Goal: Check status: Check status

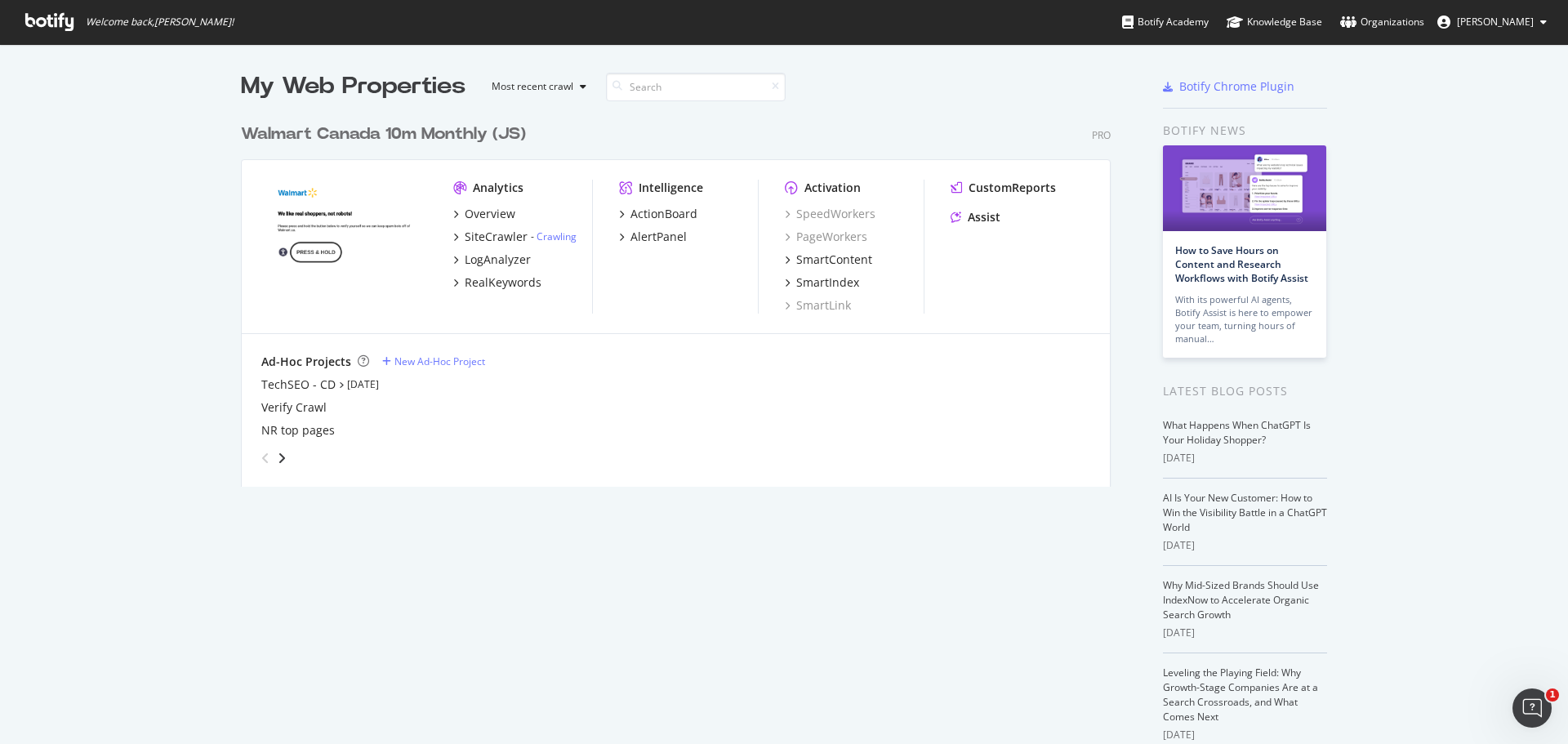
scroll to position [732, 1544]
click at [491, 286] on div "RealKeywords" at bounding box center [503, 283] width 77 height 17
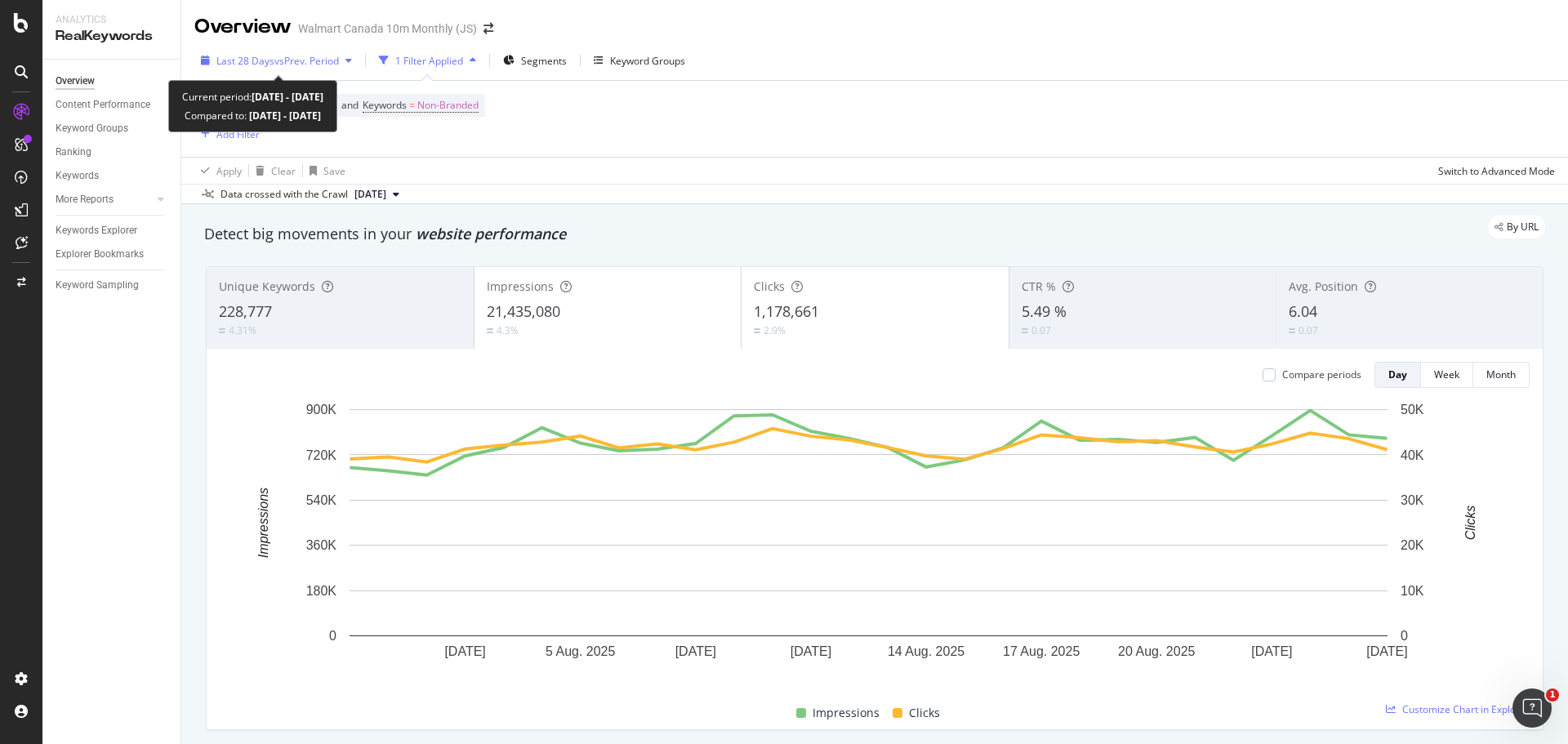
click at [340, 69] on div "Last 28 Days vs Prev. Period" at bounding box center [276, 60] width 164 height 24
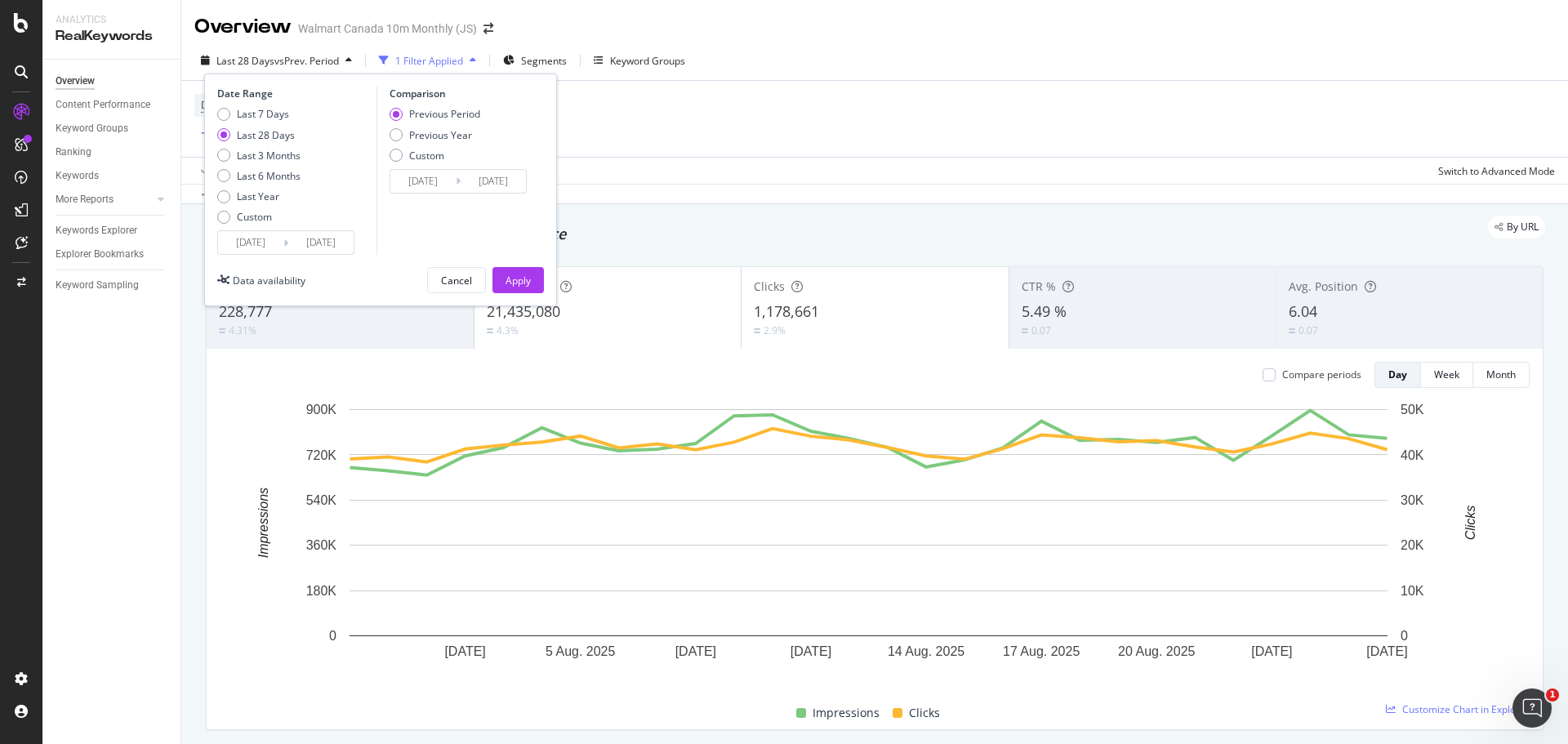
click at [853, 85] on div "Device = All and Country = All and Keywords = Non-Branded Add Filter" at bounding box center [875, 119] width 1361 height 76
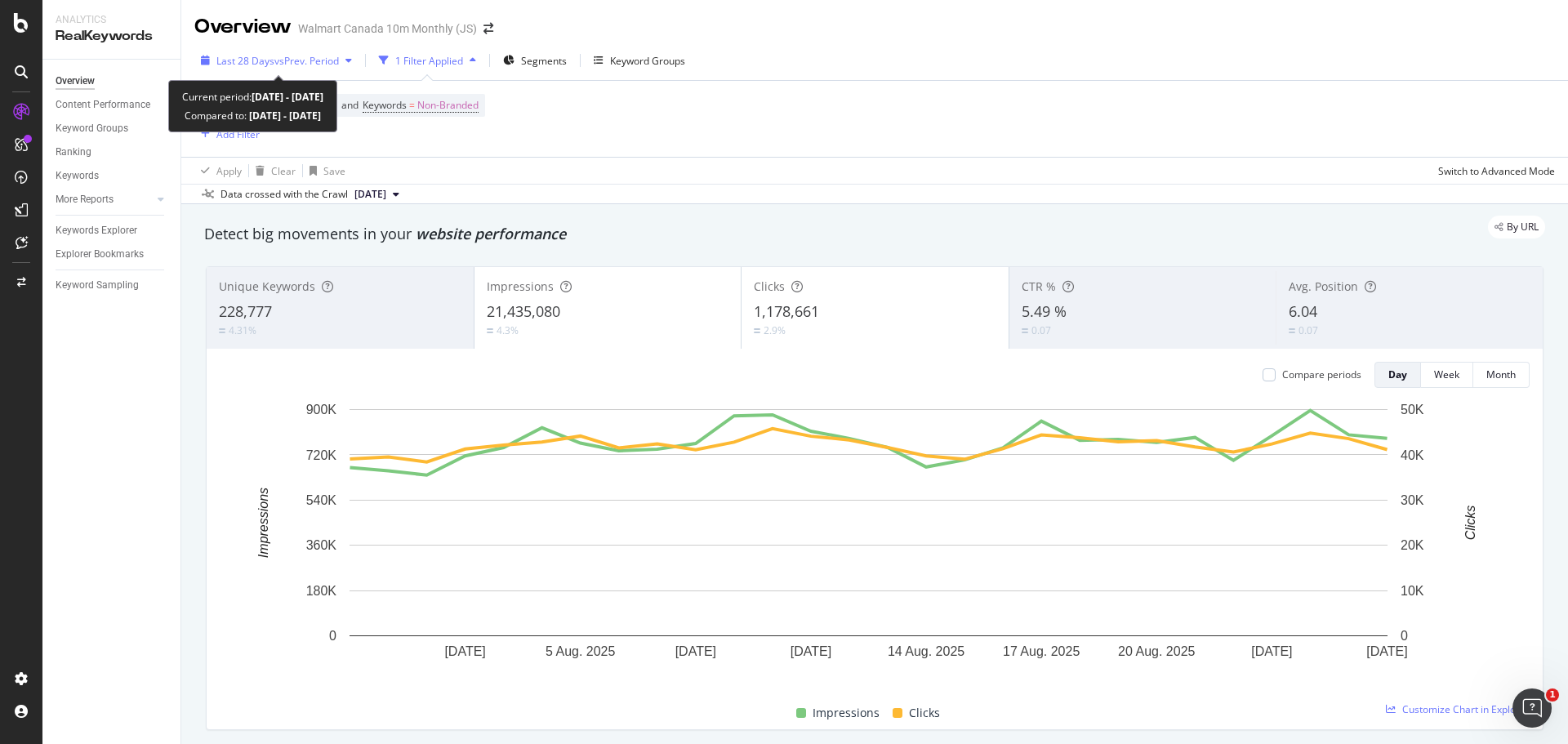
click at [276, 59] on span "vs Prev. Period" at bounding box center [307, 60] width 65 height 14
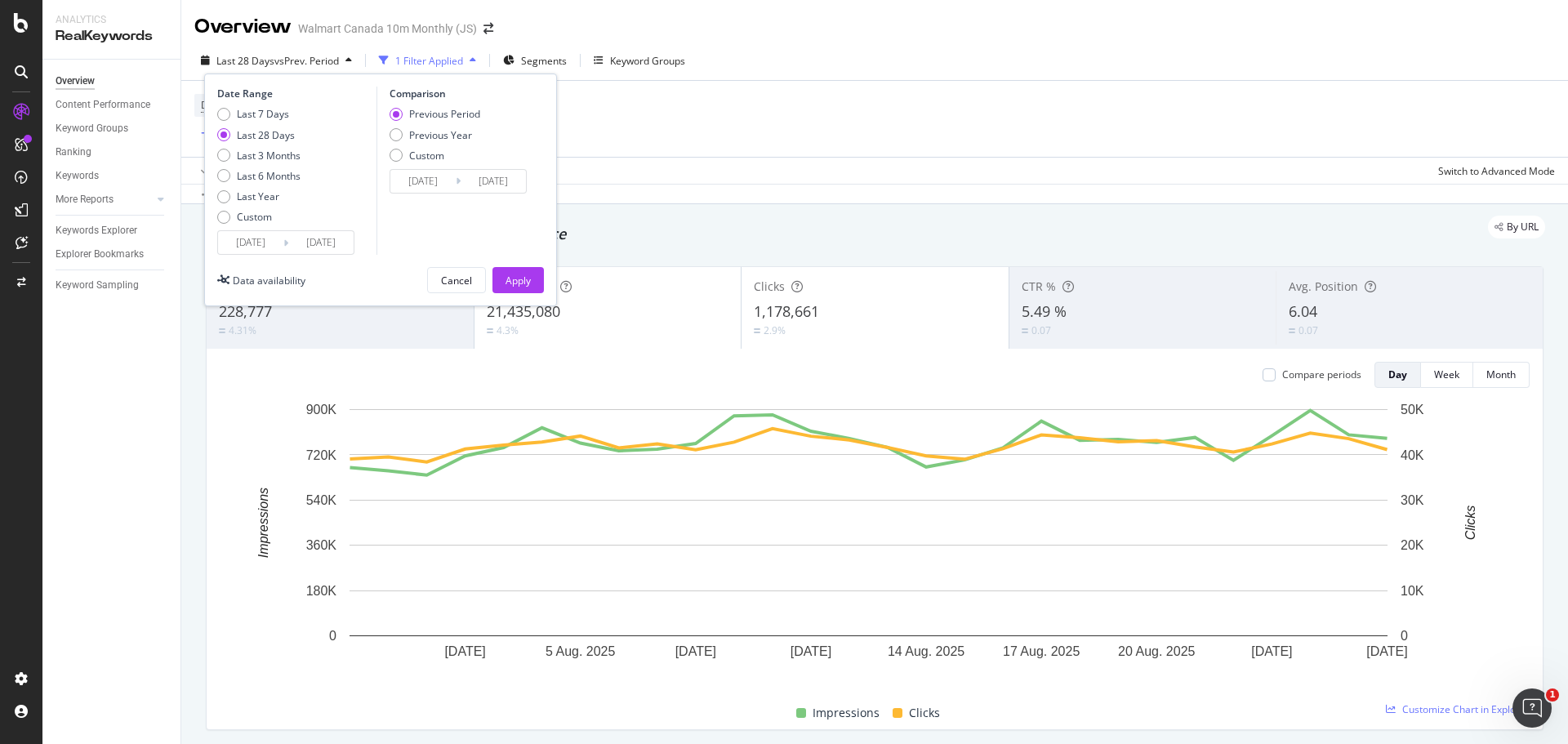
click at [844, 103] on div "Device = All and Country = All and Keywords = Non-Branded Add Filter" at bounding box center [875, 119] width 1361 height 76
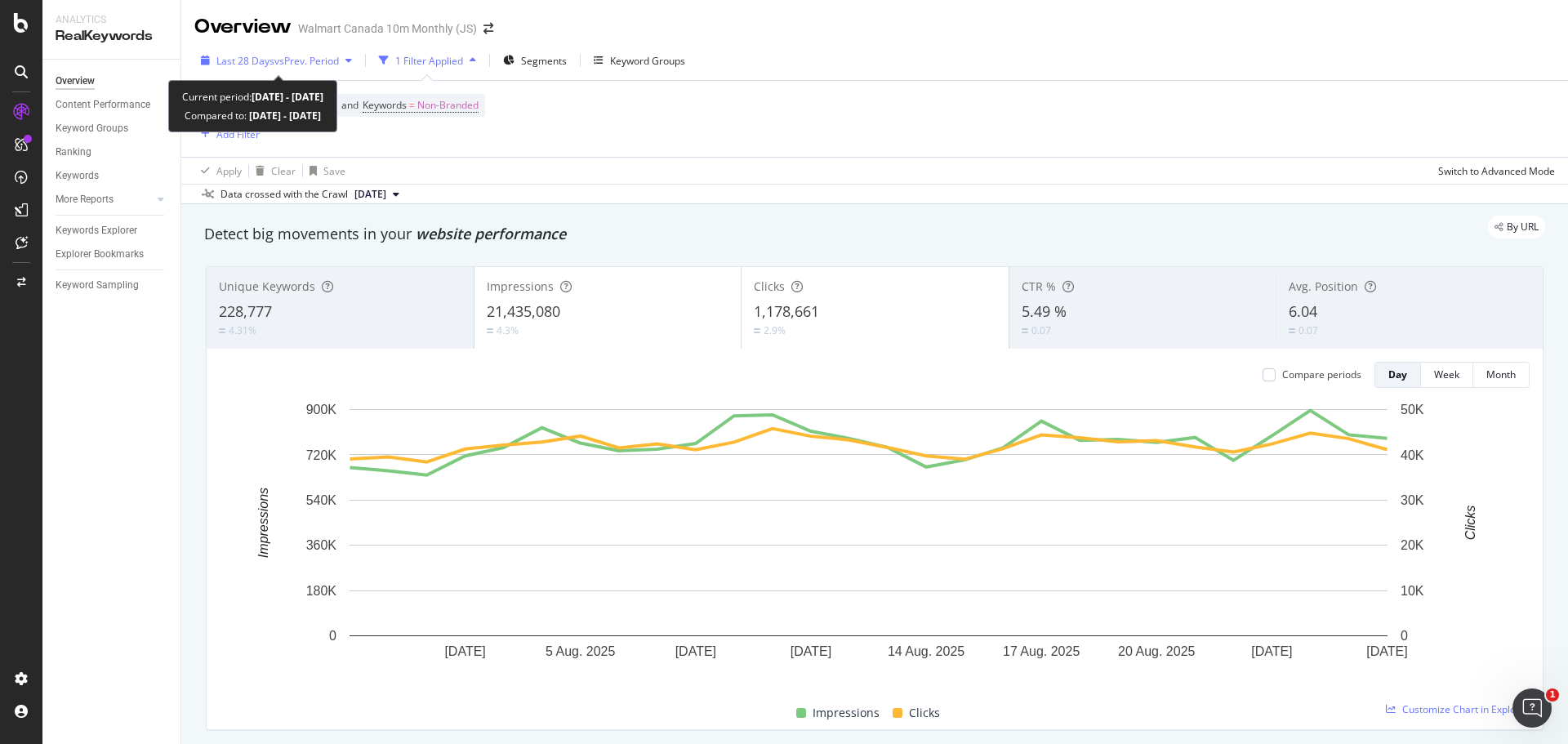
click at [302, 60] on span "vs Prev. Period" at bounding box center [307, 60] width 65 height 14
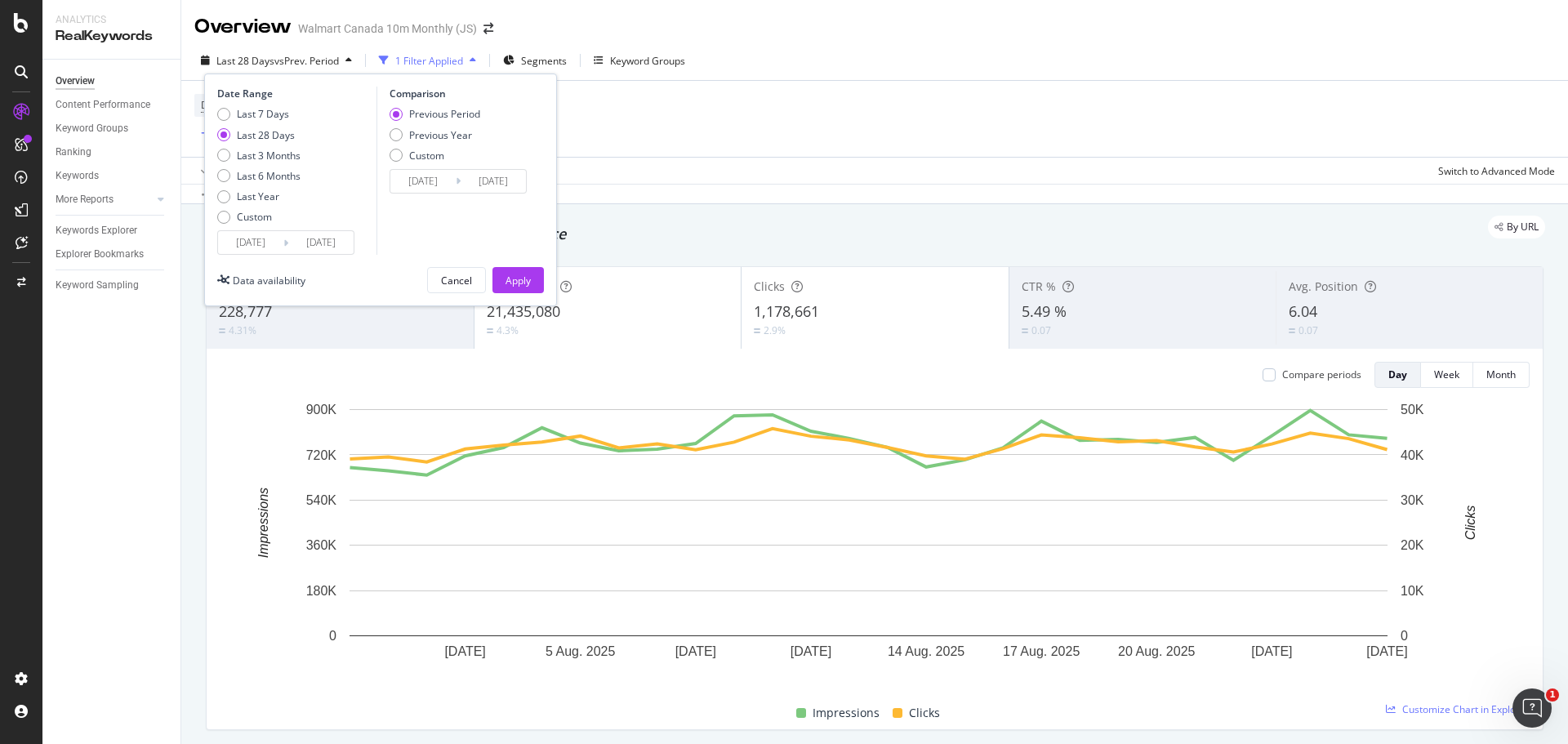
click at [253, 233] on input "[DATE]" at bounding box center [250, 242] width 65 height 23
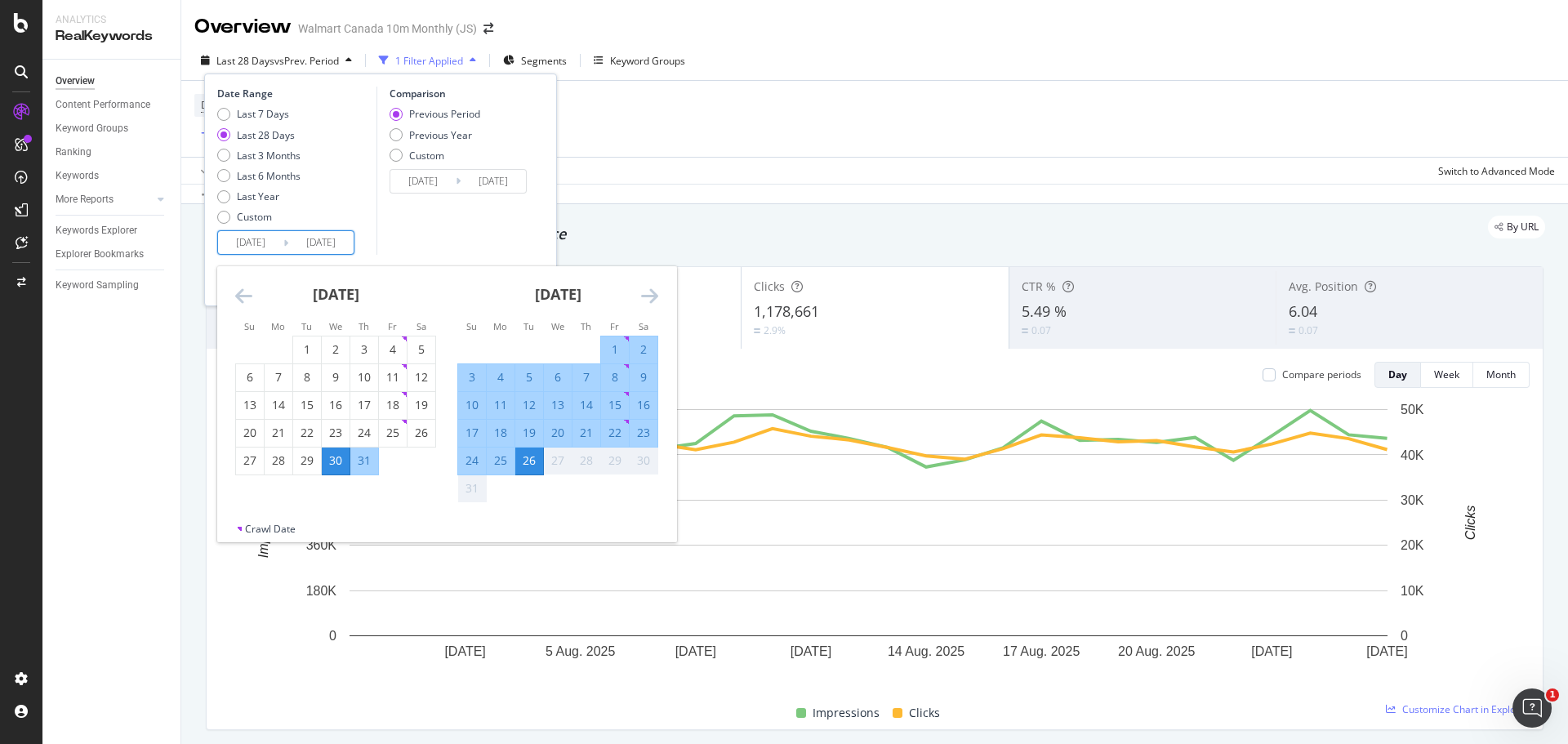
click at [243, 301] on icon "Move backward to switch to the previous month." at bounding box center [244, 295] width 17 height 19
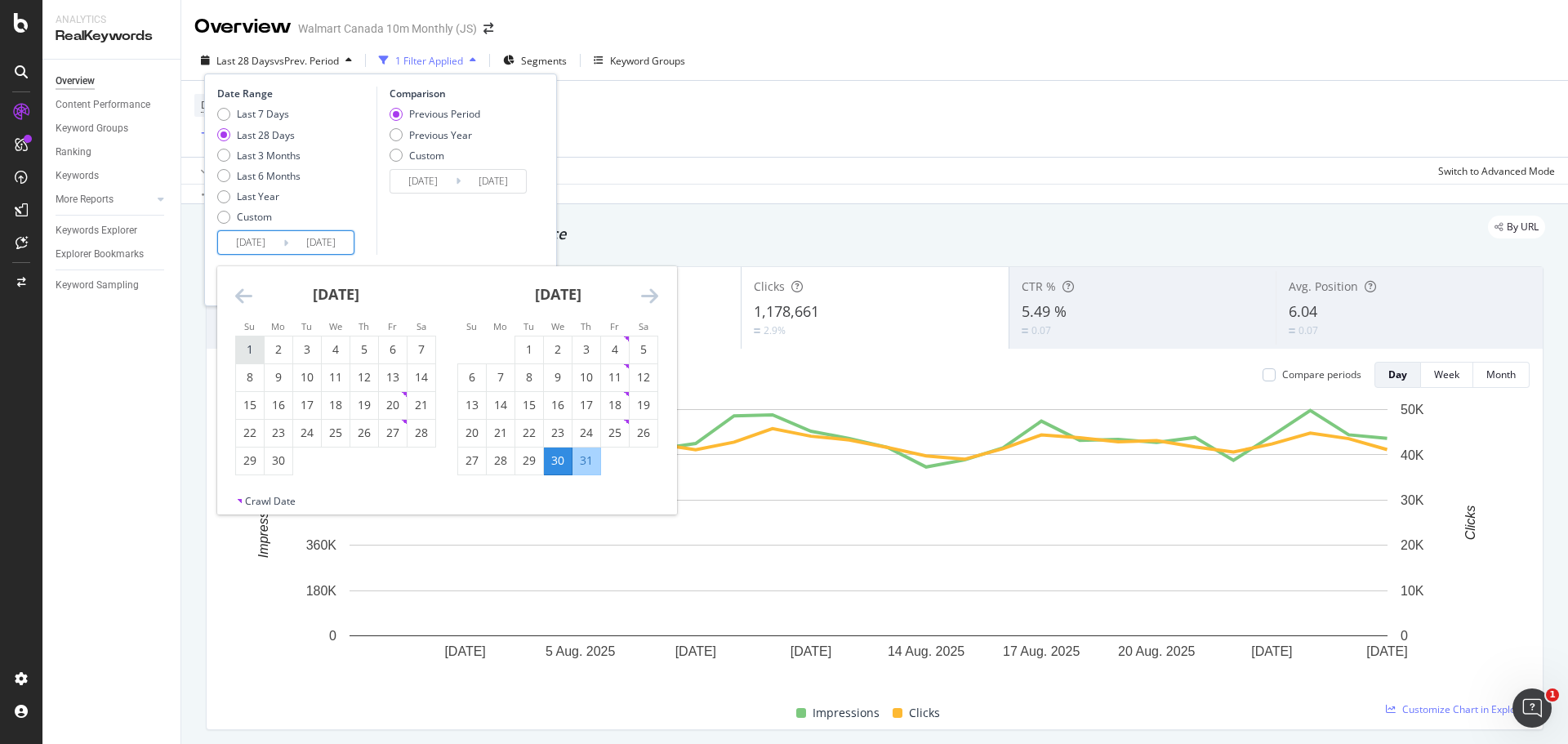
click at [252, 353] on div "1" at bounding box center [250, 350] width 28 height 17
type input "[DATE]"
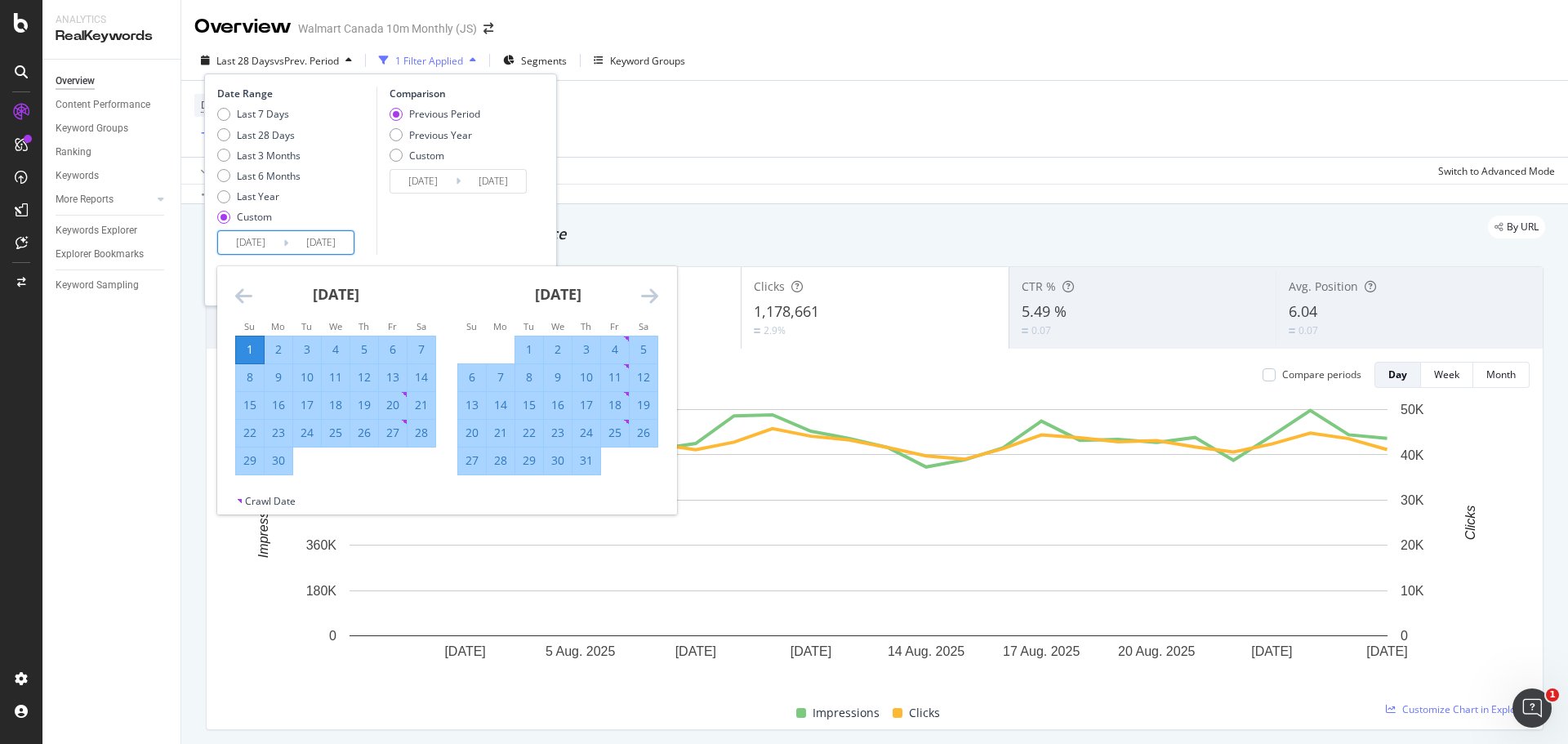
click at [278, 468] on div "30" at bounding box center [278, 461] width 28 height 17
type input "[DATE]"
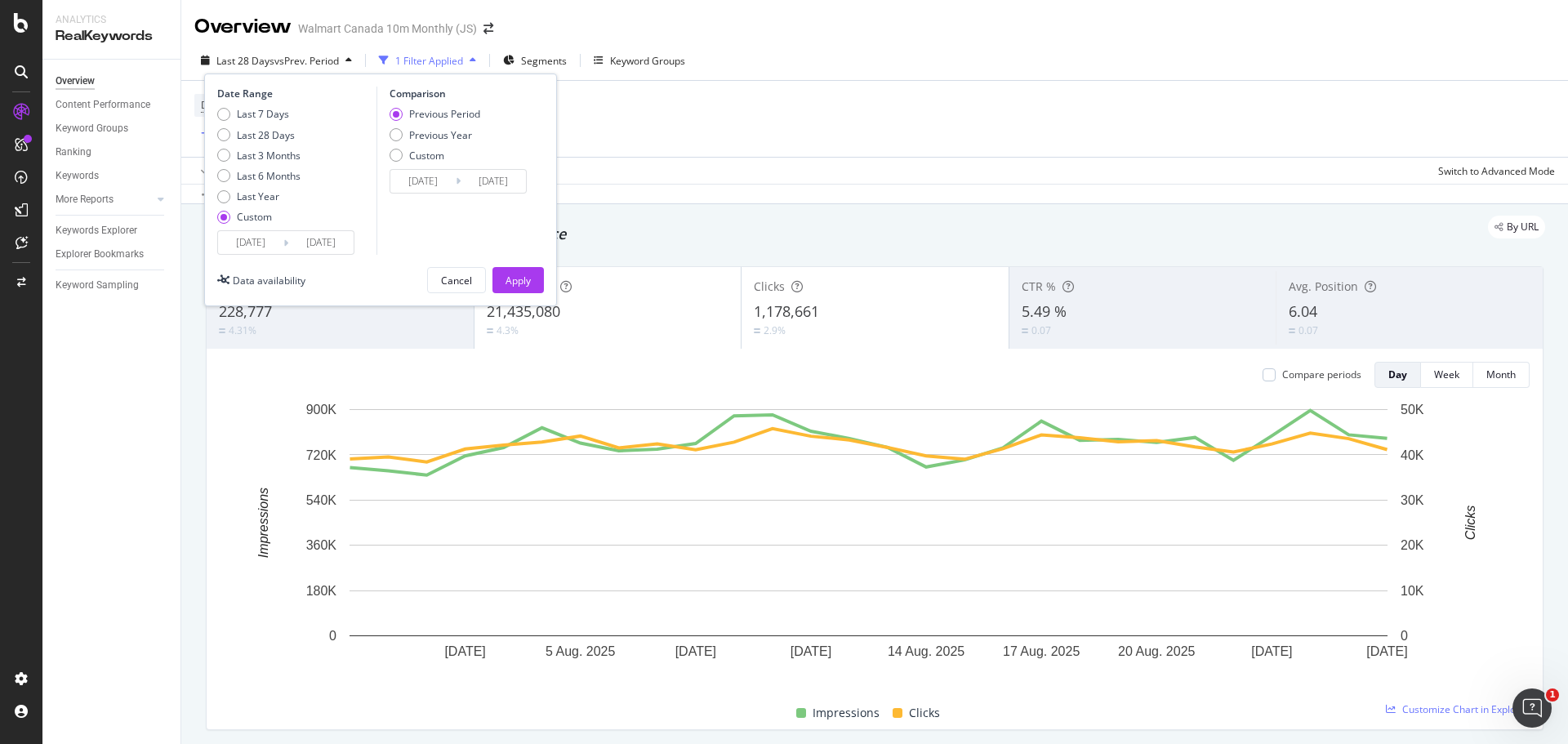
click at [428, 180] on input "[DATE]" at bounding box center [423, 181] width 65 height 23
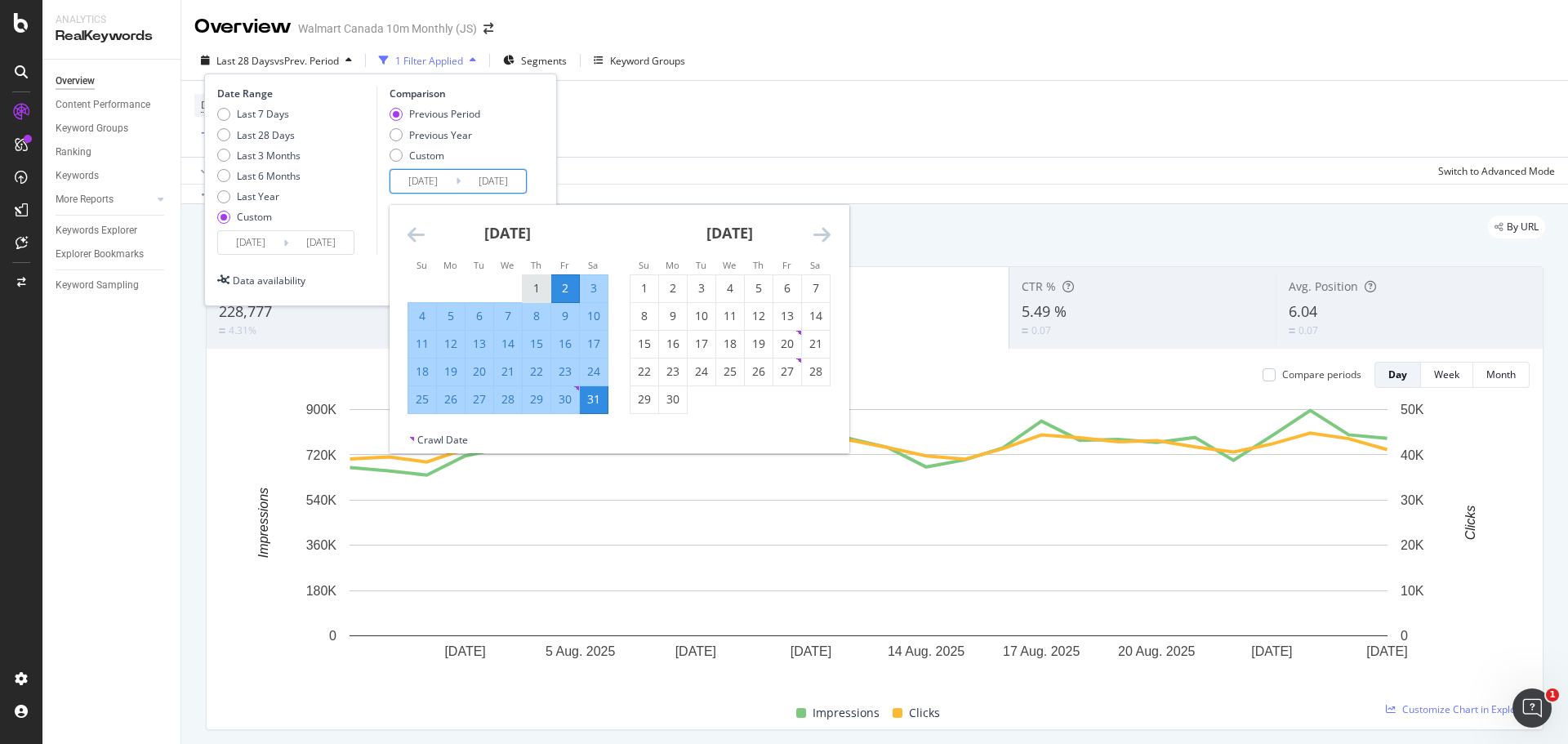
click at [537, 292] on div "1" at bounding box center [537, 289] width 28 height 17
type input "[DATE]"
click at [598, 402] on div "31" at bounding box center [593, 400] width 28 height 17
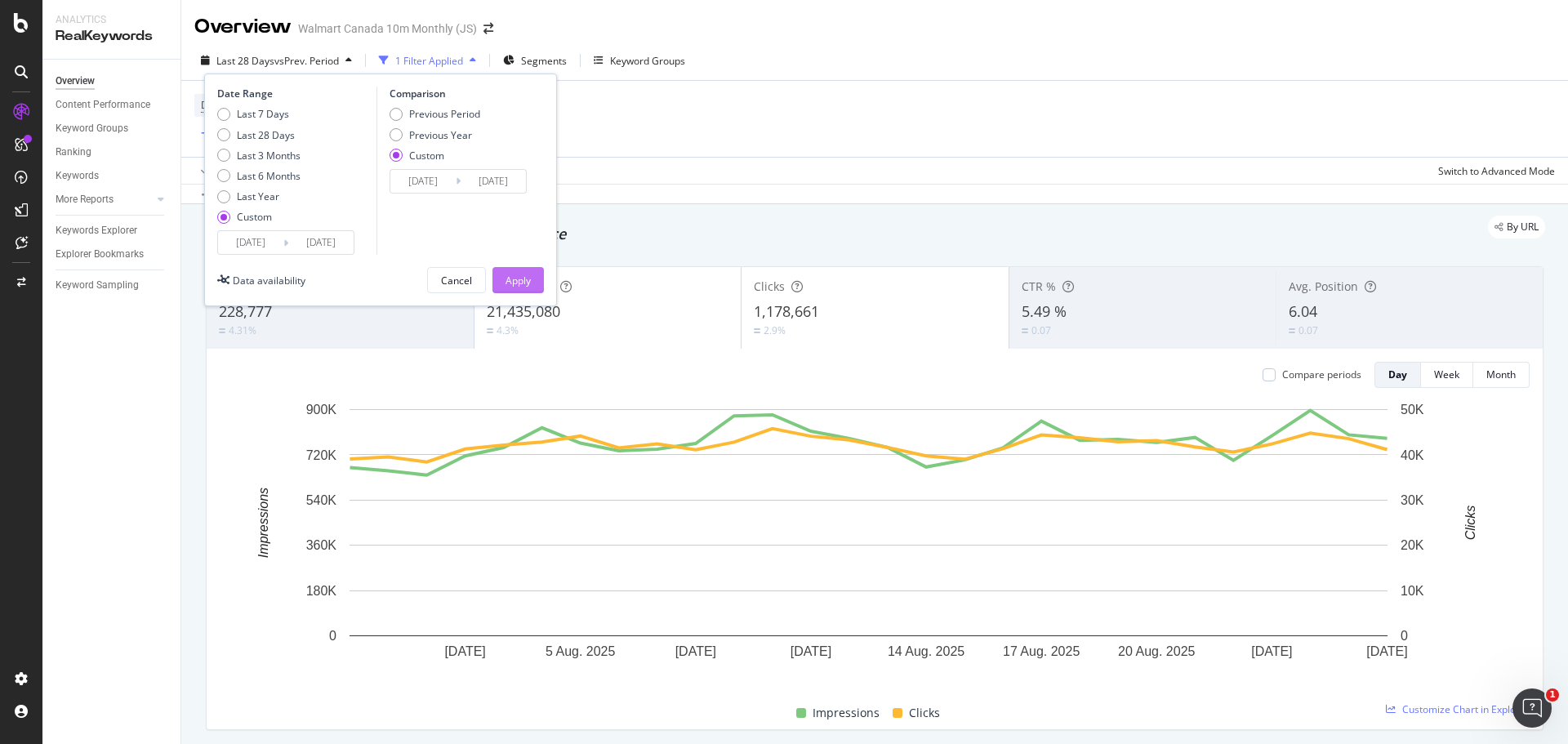
click at [525, 278] on div "Apply" at bounding box center [517, 280] width 25 height 14
